Goal: Information Seeking & Learning: Learn about a topic

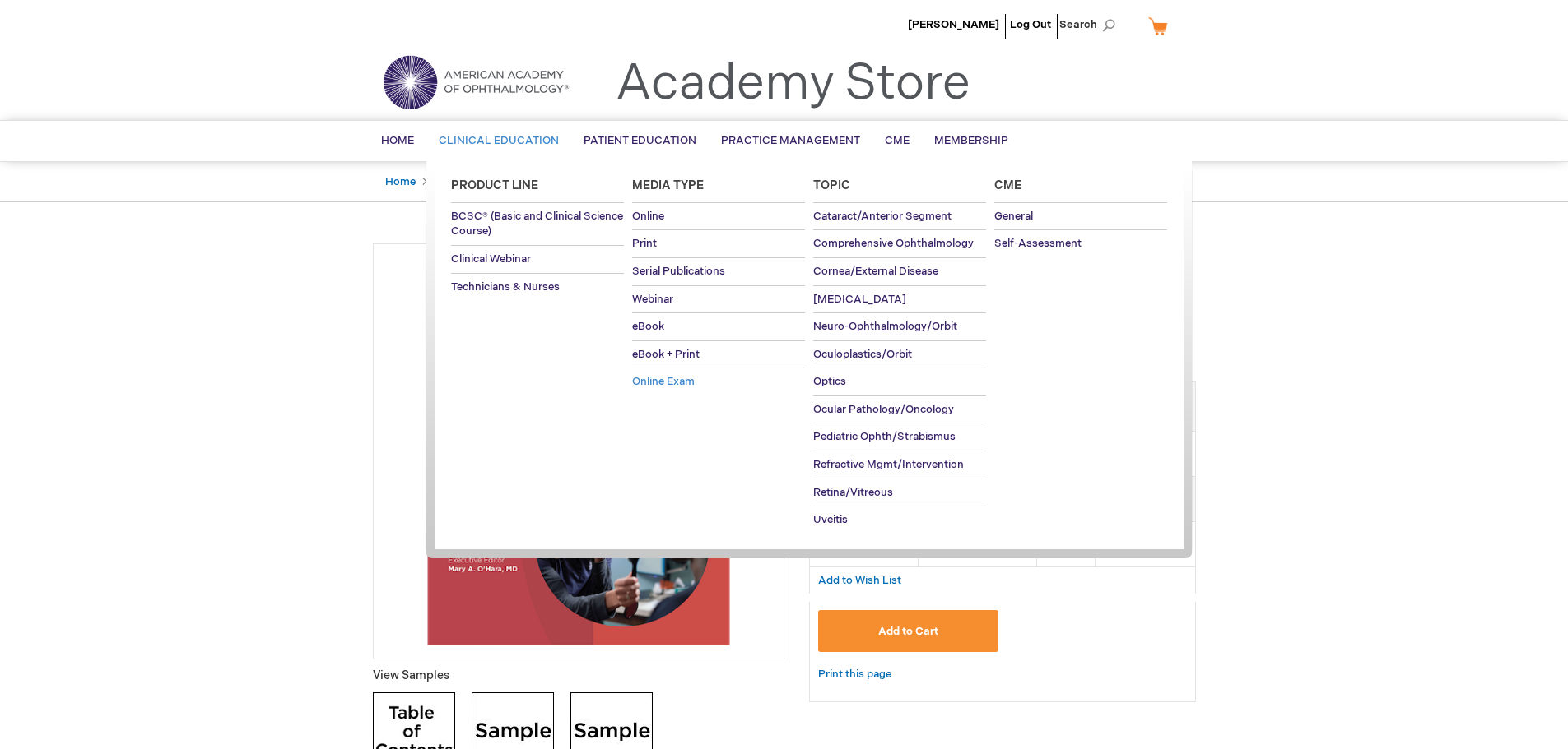
click at [685, 377] on span "Online Exam" at bounding box center [663, 382] width 62 height 13
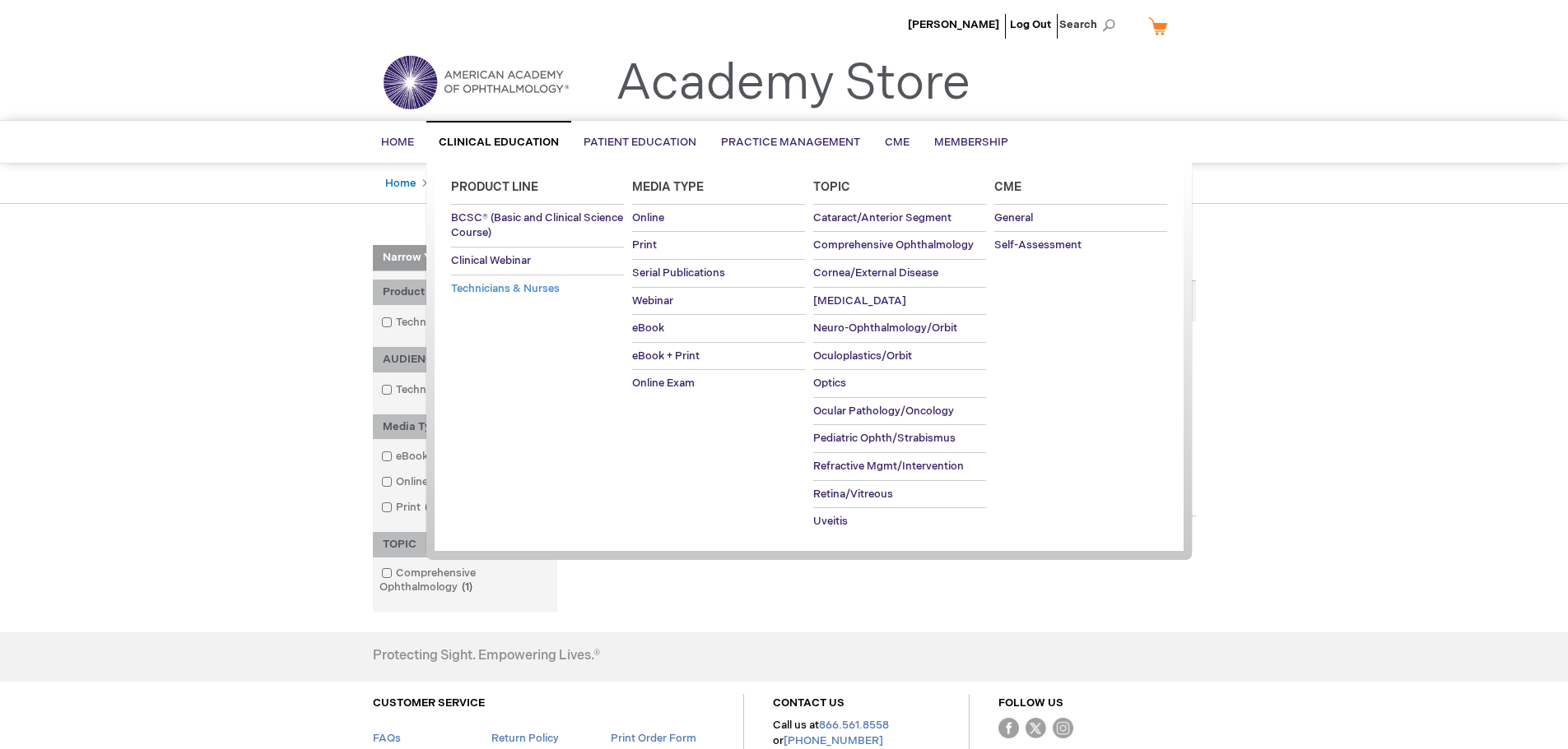
click at [524, 288] on span "Technicians & Nurses" at bounding box center [504, 288] width 108 height 13
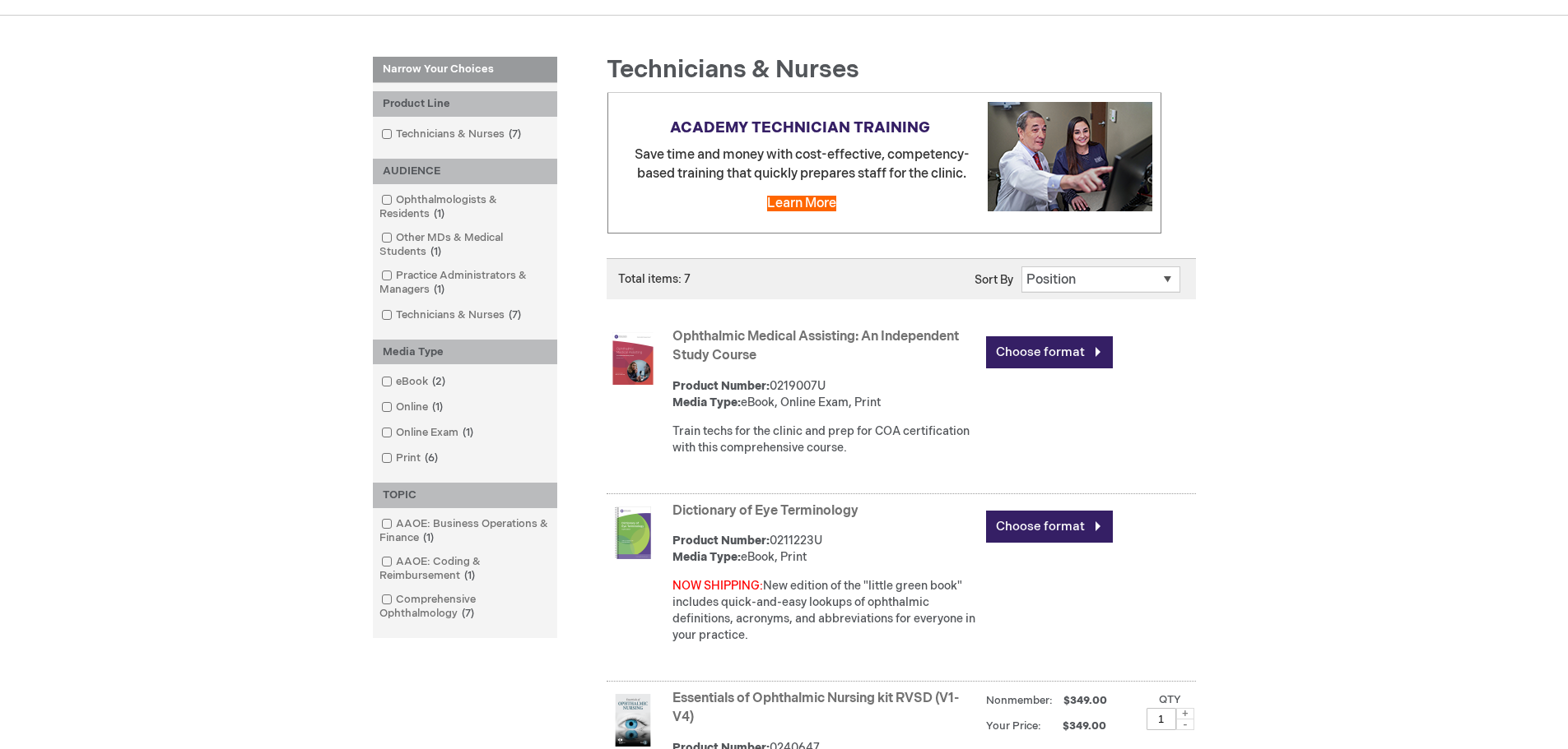
scroll to position [192, 0]
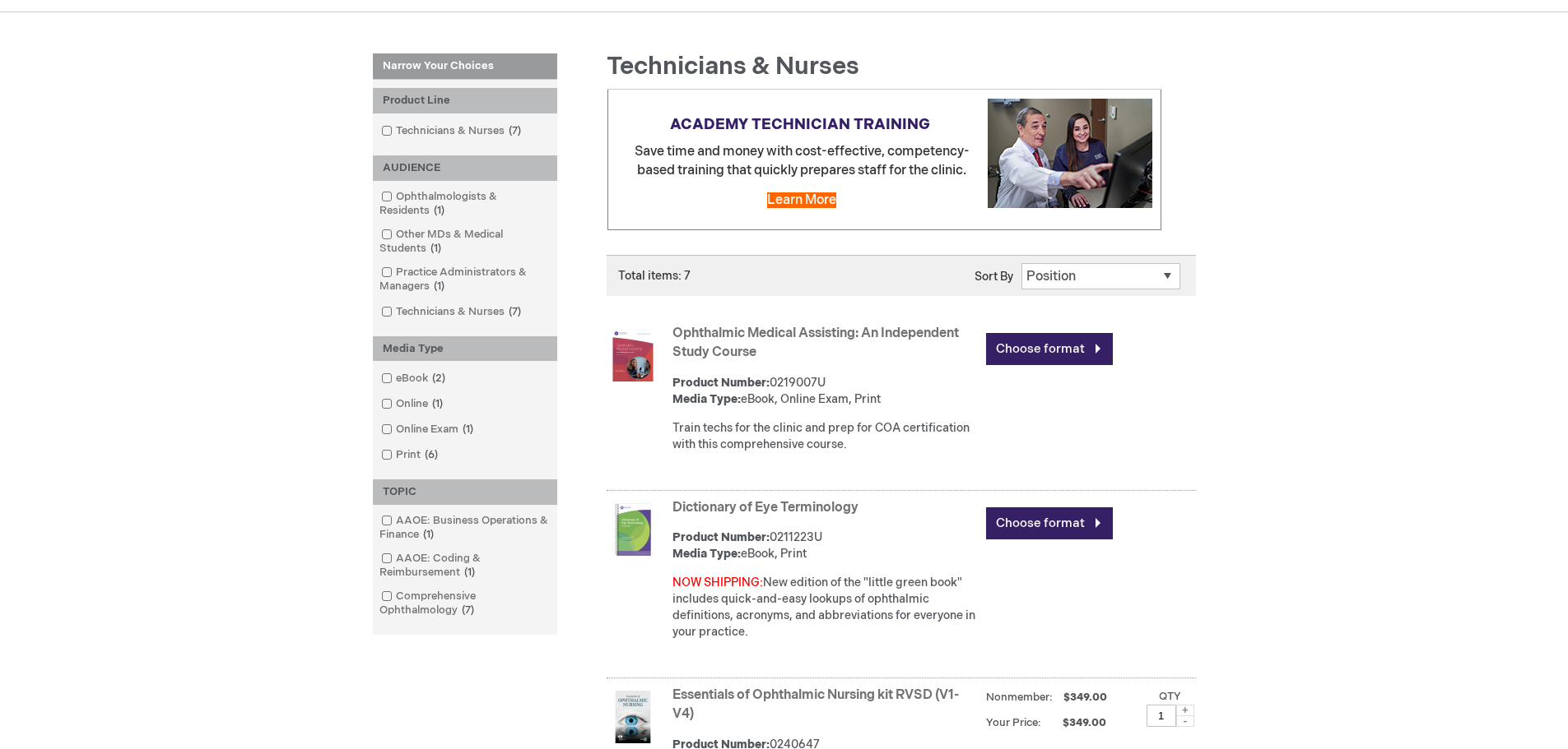
click at [1057, 277] on select "Position Product Name : A to Z Product Name : Z to A Price : Low to High Price …" at bounding box center [1100, 276] width 159 height 26
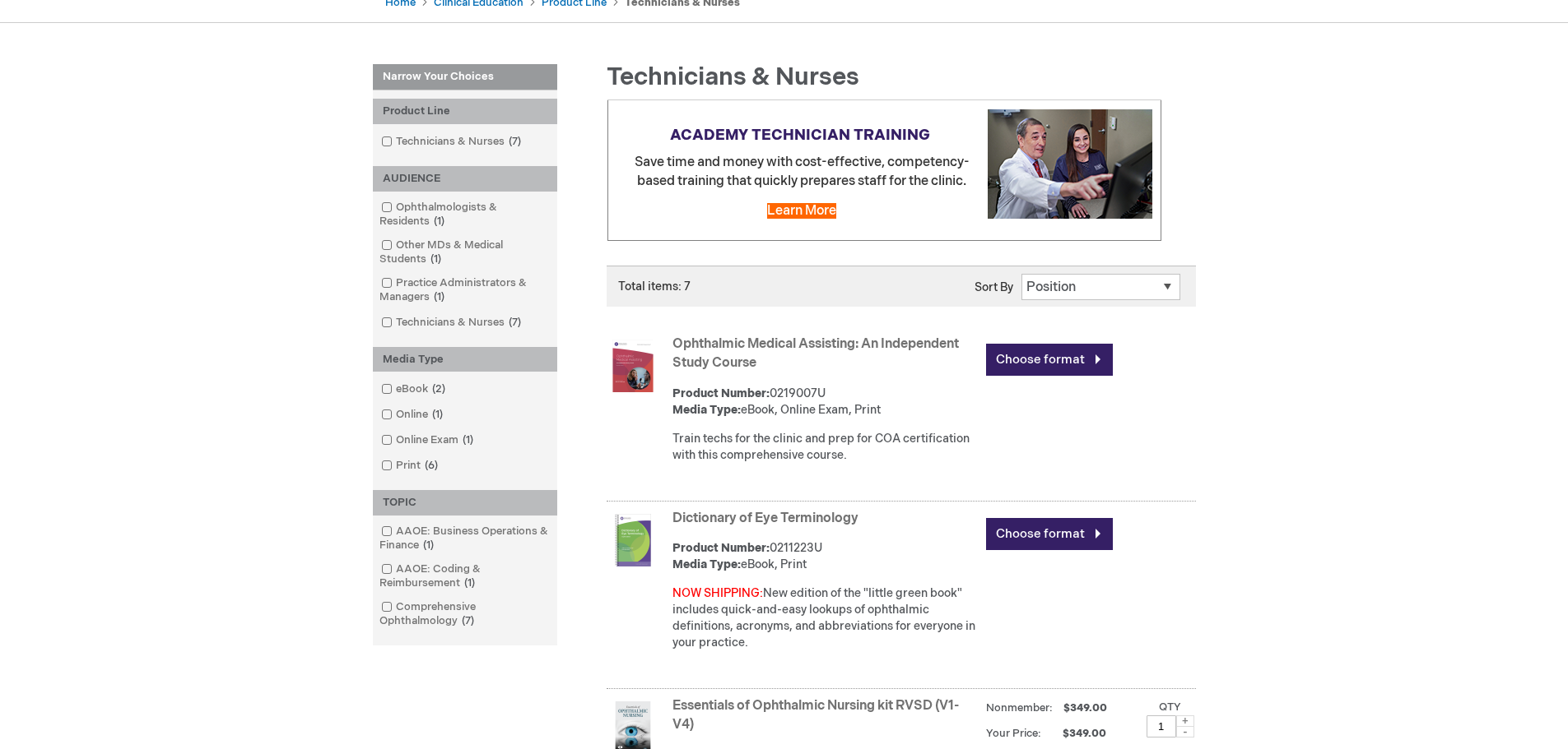
scroll to position [0, 0]
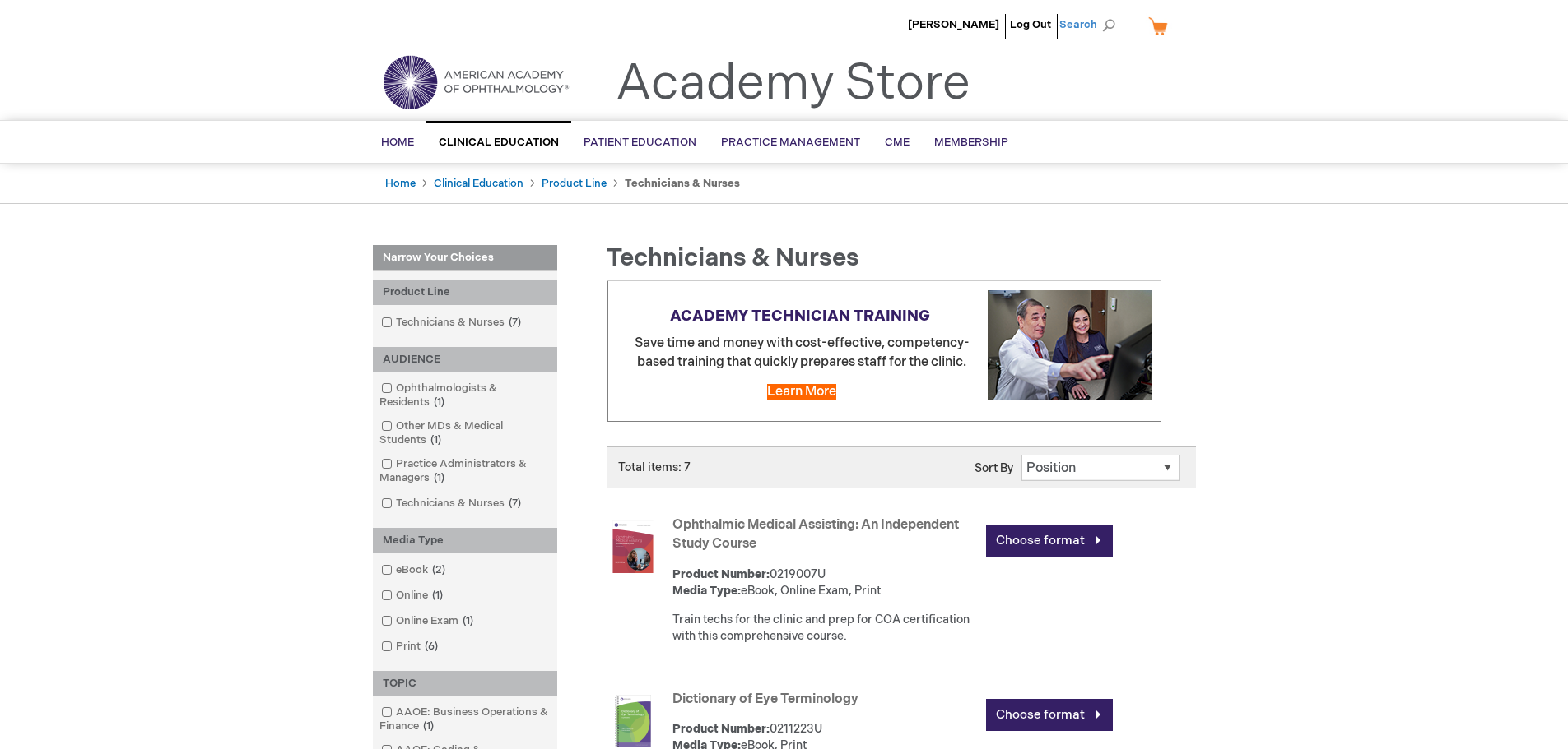
click at [1112, 17] on span "Search" at bounding box center [1090, 24] width 62 height 32
click at [1044, 31] on input "Search" at bounding box center [1013, 25] width 171 height 26
type input "coa practice test"
click at [1102, 12] on button "Search" at bounding box center [1108, 25] width 13 height 26
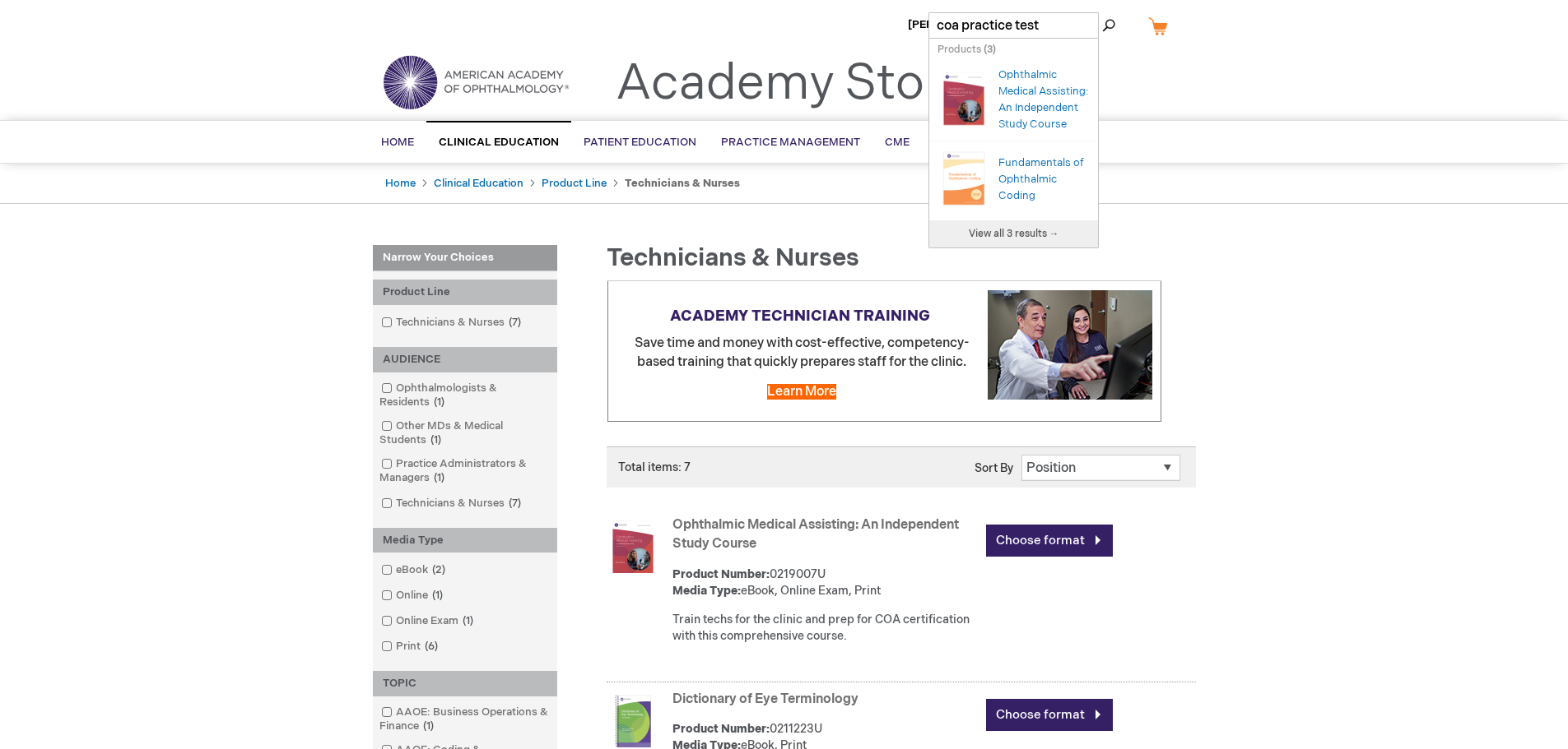
click at [1102, 12] on button "Search" at bounding box center [1108, 25] width 13 height 26
click at [1109, 26] on button "Search" at bounding box center [1108, 25] width 13 height 26
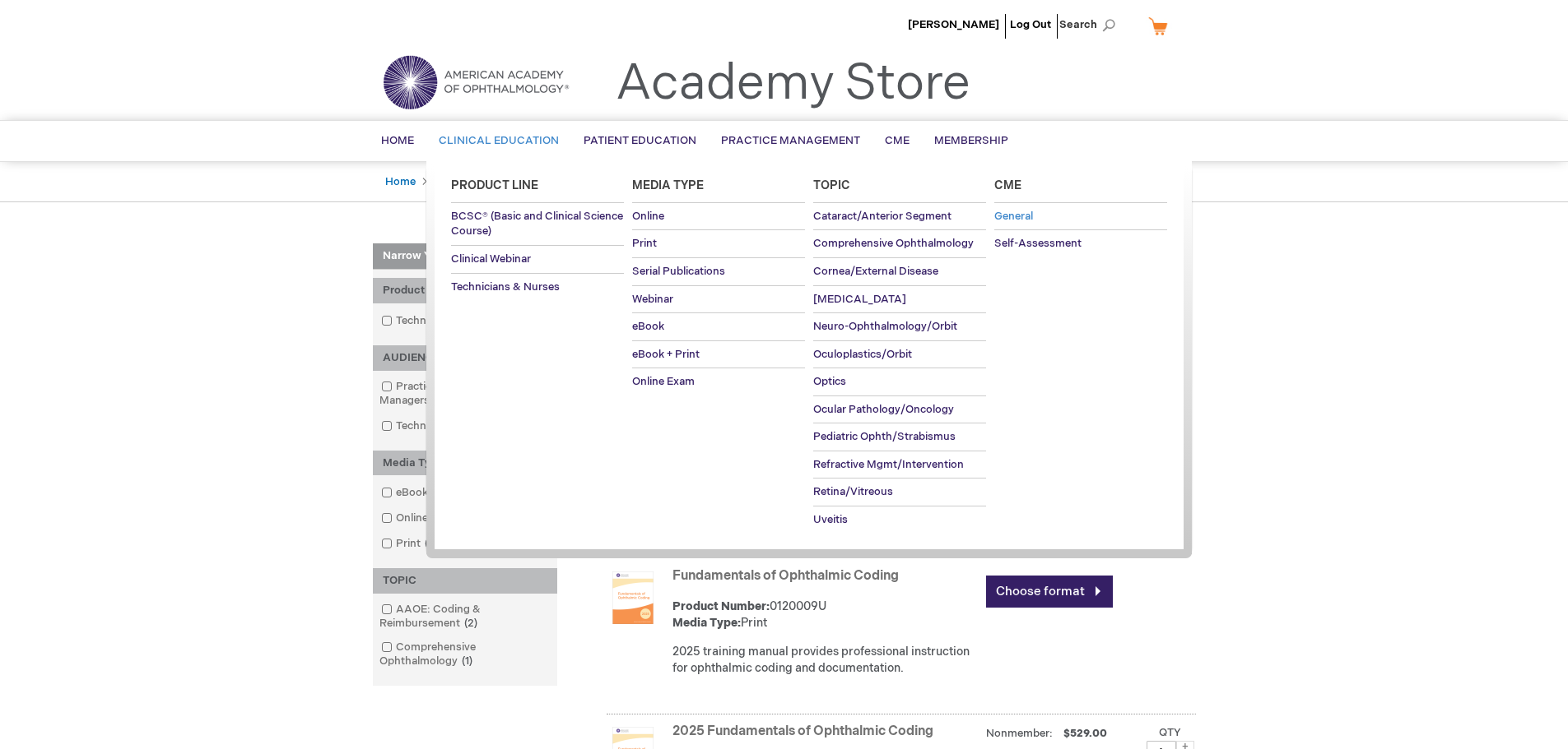
click at [1014, 220] on span "General" at bounding box center [1013, 216] width 39 height 13
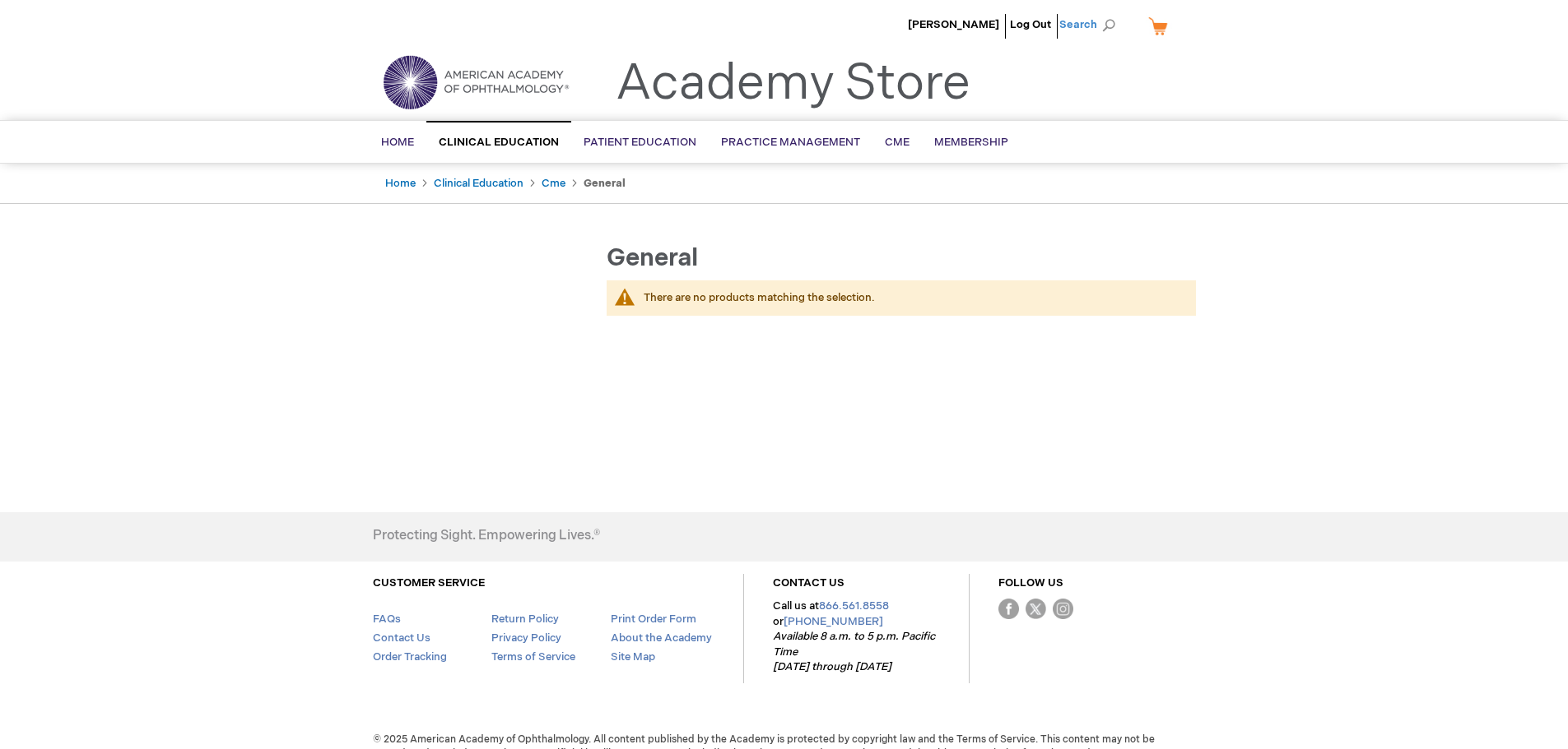
click at [1110, 22] on span "Search" at bounding box center [1090, 24] width 62 height 32
click at [1019, 30] on input "Search" at bounding box center [1013, 25] width 171 height 26
